Goal: Task Accomplishment & Management: Use online tool/utility

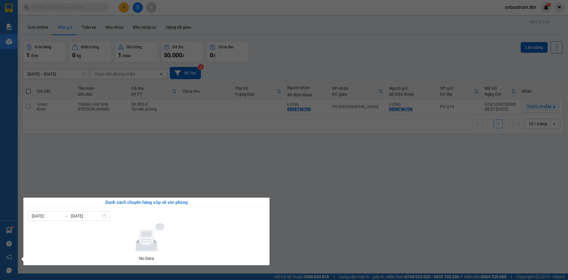
scroll to position [27, 0]
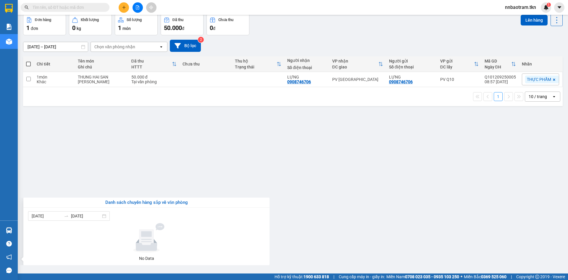
drag, startPoint x: 107, startPoint y: 117, endPoint x: 25, endPoint y: 1, distance: 141.2
click at [107, 116] on section "Kết quả tìm kiếm ( 0 ) Bộ lọc No Data nnbaotram.tkn 1 Báo cáo Mẫu 1: Báo cáo dò…" at bounding box center [284, 140] width 568 height 280
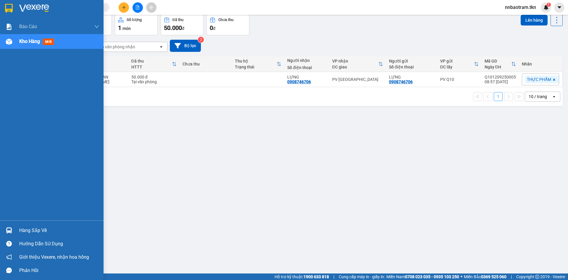
click at [8, 7] on img at bounding box center [9, 8] width 8 height 9
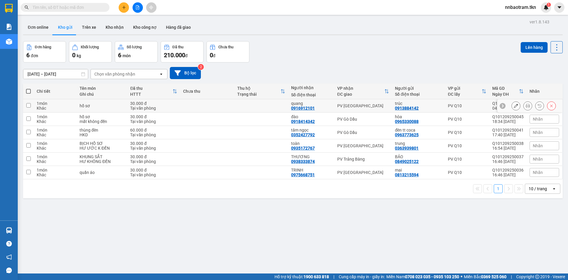
click at [65, 106] on div "Khác" at bounding box center [55, 108] width 37 height 5
checkbox input "true"
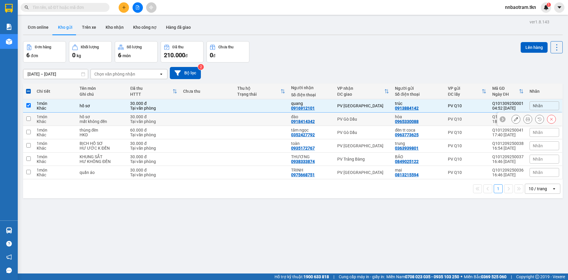
click at [66, 119] on div "Khác" at bounding box center [55, 121] width 37 height 5
checkbox input "true"
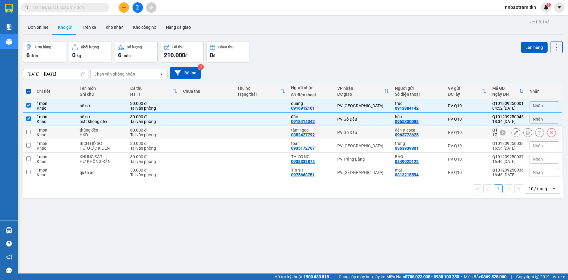
click at [68, 135] on div "Khác" at bounding box center [55, 134] width 37 height 5
checkbox input "true"
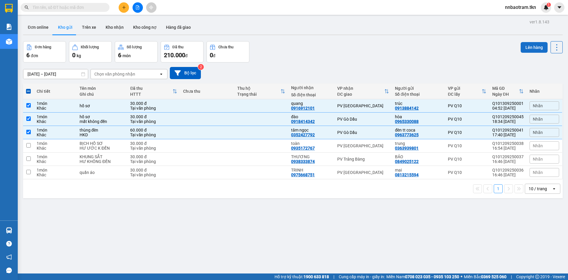
click at [528, 48] on button "Lên hàng" at bounding box center [534, 47] width 27 height 11
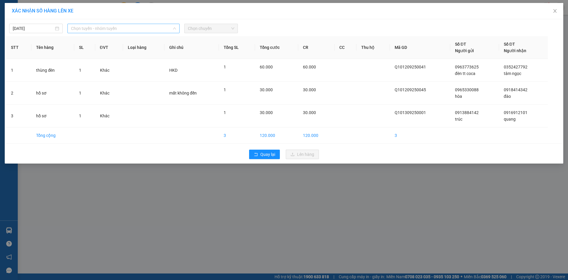
click at [112, 31] on span "Chọn tuyến - nhóm tuyến" at bounding box center [123, 28] width 105 height 9
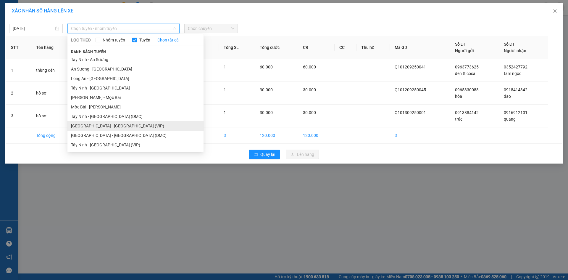
click at [109, 124] on li "[GEOGRAPHIC_DATA] - [GEOGRAPHIC_DATA] (VIP)" at bounding box center [135, 125] width 136 height 9
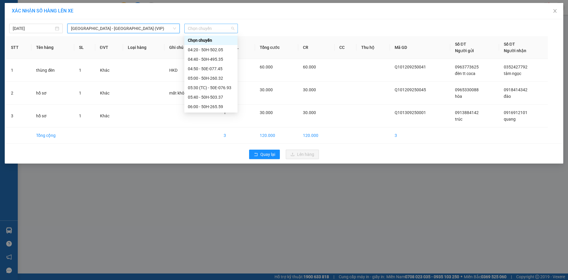
click at [216, 29] on span "Chọn chuyến" at bounding box center [211, 28] width 46 height 9
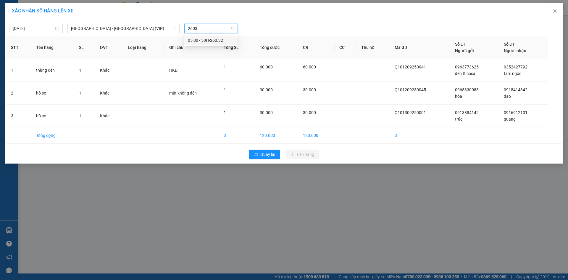
type input "26032"
click at [216, 37] on div "05:00 - 50H-260.32" at bounding box center [210, 40] width 53 height 9
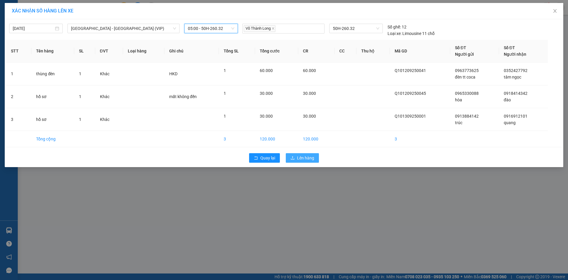
click at [304, 157] on span "Lên hàng" at bounding box center [305, 157] width 17 height 7
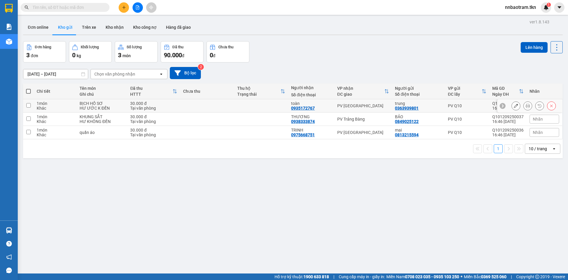
click at [324, 105] on div "toàn 0935172767" at bounding box center [311, 105] width 40 height 9
checkbox input "true"
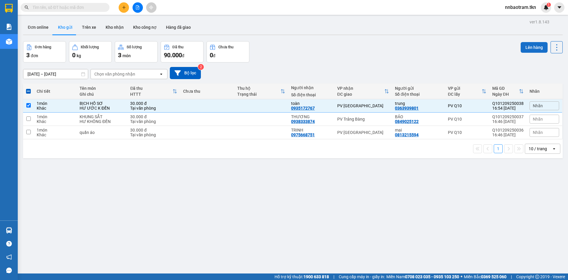
click at [533, 43] on button "Lên hàng" at bounding box center [534, 47] width 27 height 11
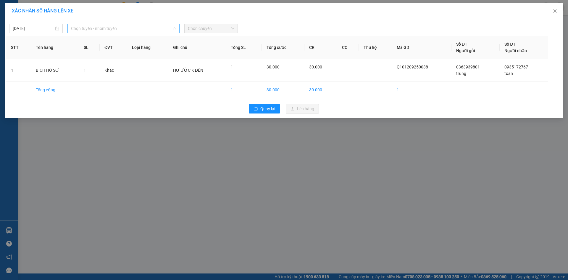
click at [121, 28] on span "Chọn tuyến - nhóm tuyến" at bounding box center [123, 28] width 105 height 9
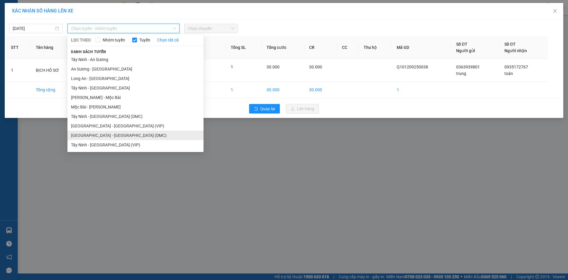
click at [105, 137] on li "[GEOGRAPHIC_DATA] - [GEOGRAPHIC_DATA] (DMC)" at bounding box center [135, 134] width 136 height 9
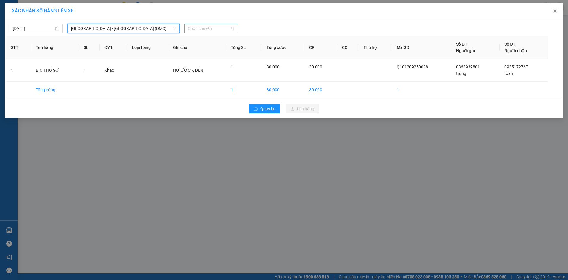
click at [200, 27] on span "Chọn chuyến" at bounding box center [211, 28] width 46 height 9
type input "7594"
click at [58, 28] on div "[DATE]" at bounding box center [36, 28] width 46 height 7
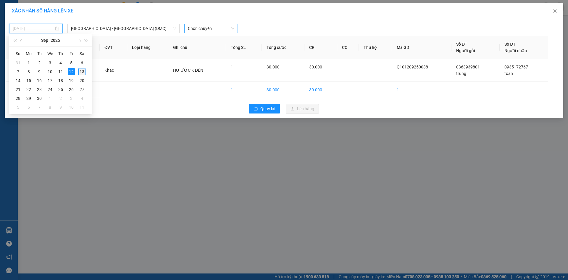
click at [82, 72] on div "13" at bounding box center [81, 71] width 7 height 7
type input "[DATE]"
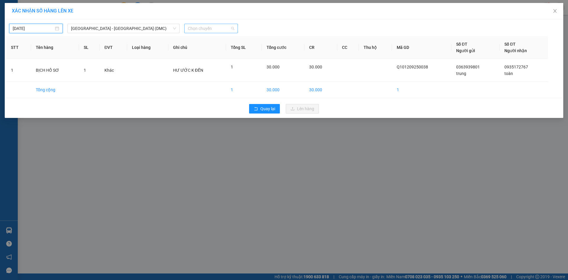
click at [203, 25] on span "Chọn chuyến" at bounding box center [211, 28] width 46 height 9
type input "7594"
click at [224, 40] on div "05:20 - 50E-075.94V" at bounding box center [211, 40] width 46 height 7
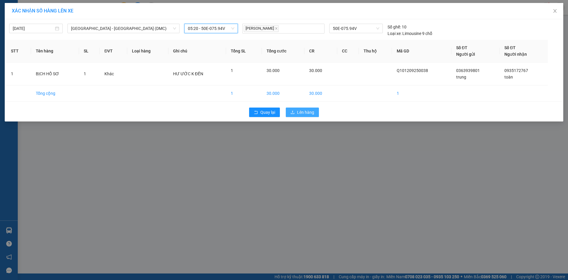
click at [301, 108] on button "Lên hàng" at bounding box center [302, 111] width 33 height 9
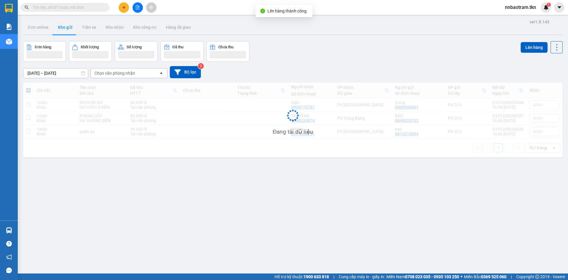
click at [302, 110] on div "Đang tải dữ liệu" at bounding box center [293, 120] width 540 height 75
